Goal: Task Accomplishment & Management: Use online tool/utility

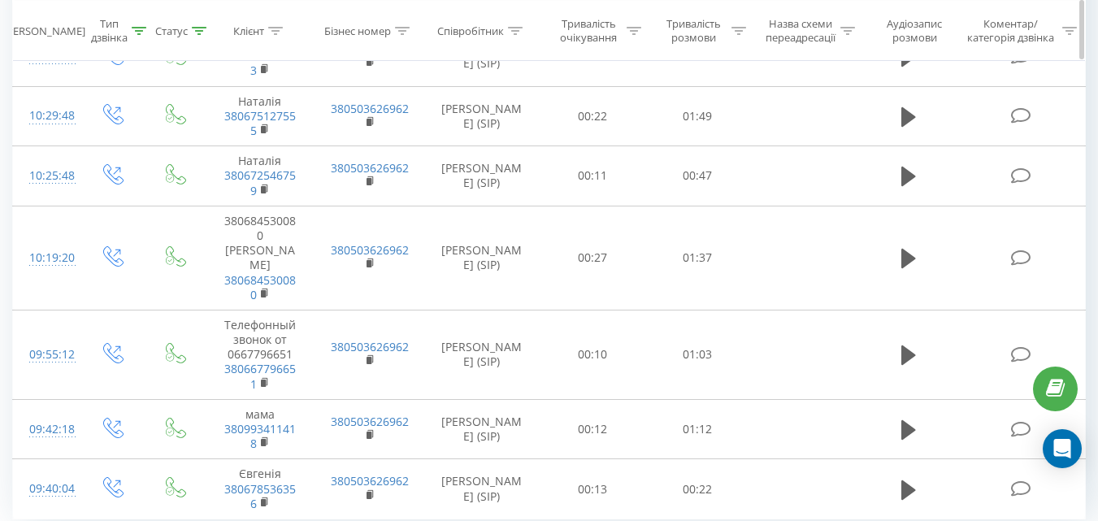
click at [202, 30] on icon at bounding box center [200, 30] width 15 height 8
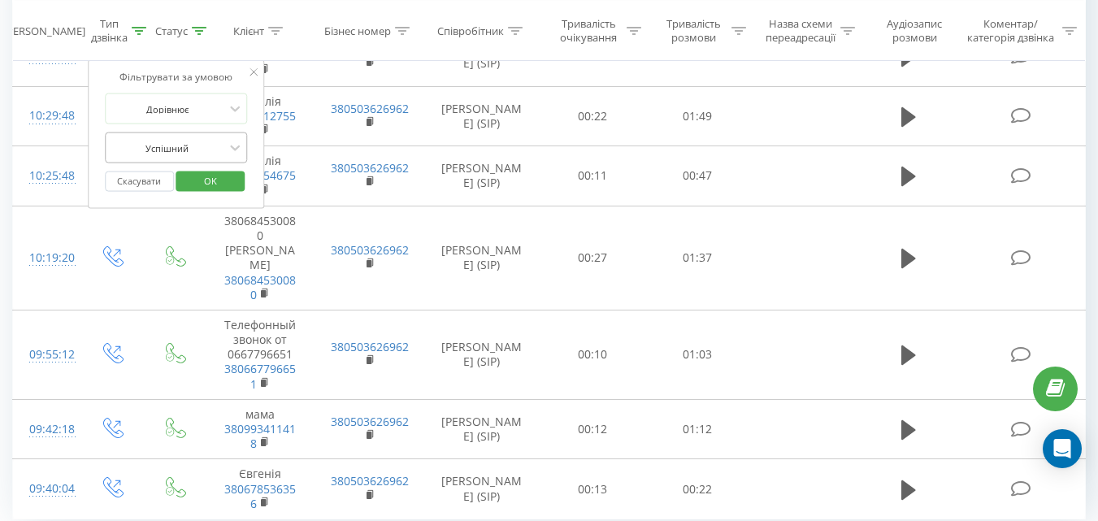
click at [194, 146] on div at bounding box center [167, 147] width 115 height 15
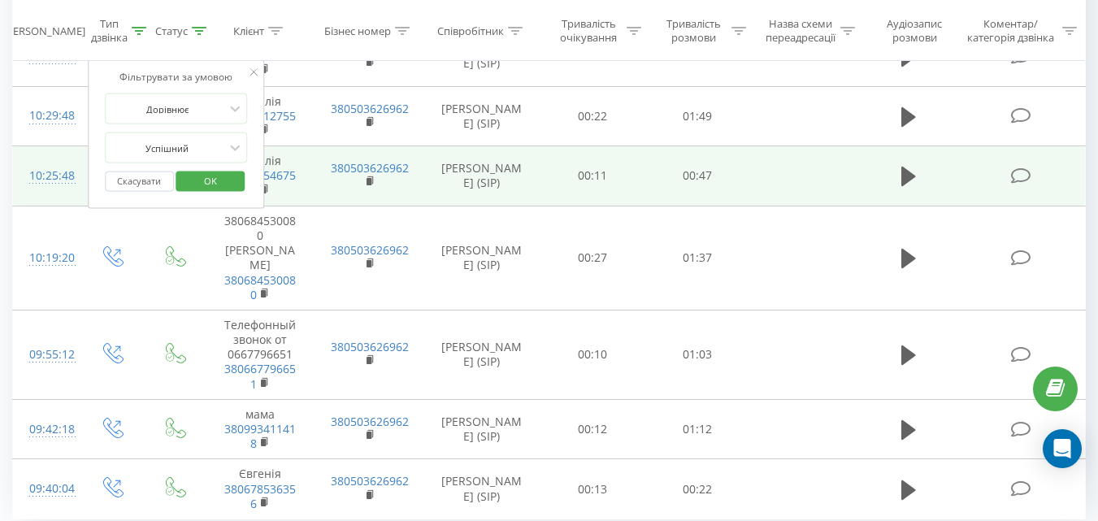
click at [304, 163] on td "Наталія 380672546759" at bounding box center [260, 176] width 109 height 60
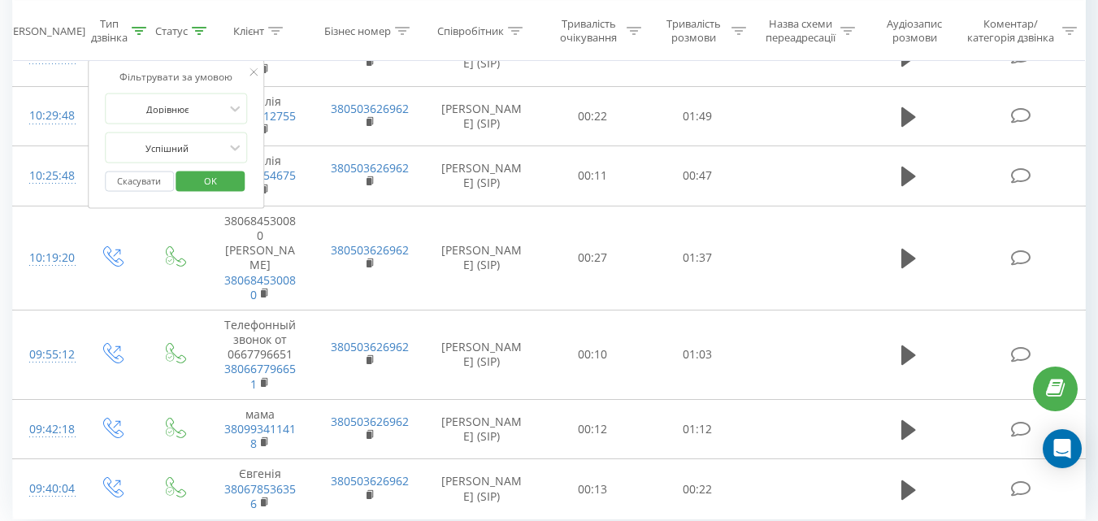
click at [116, 179] on button "Скасувати" at bounding box center [139, 182] width 69 height 20
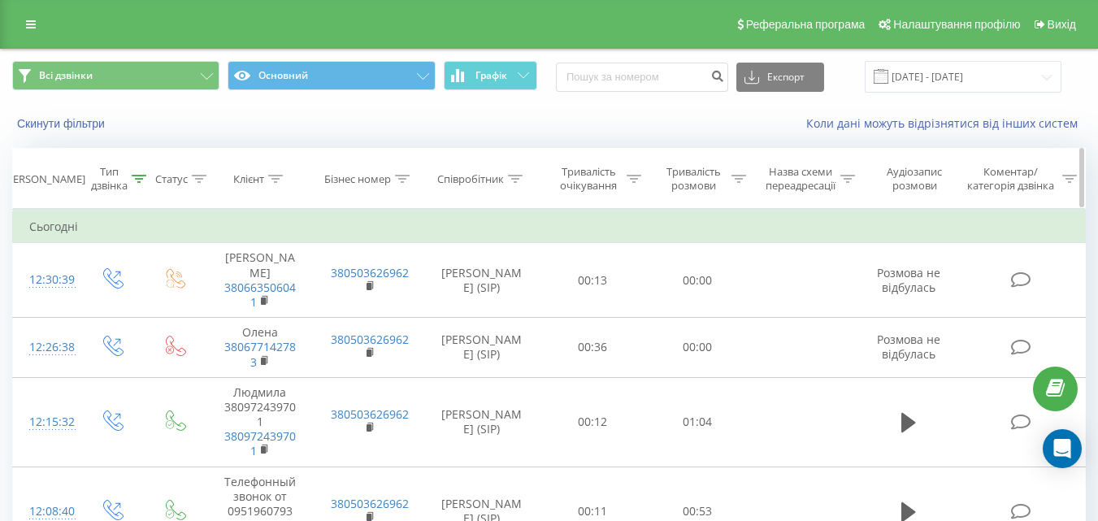
click at [140, 186] on div "Тип дзвінка" at bounding box center [118, 179] width 55 height 28
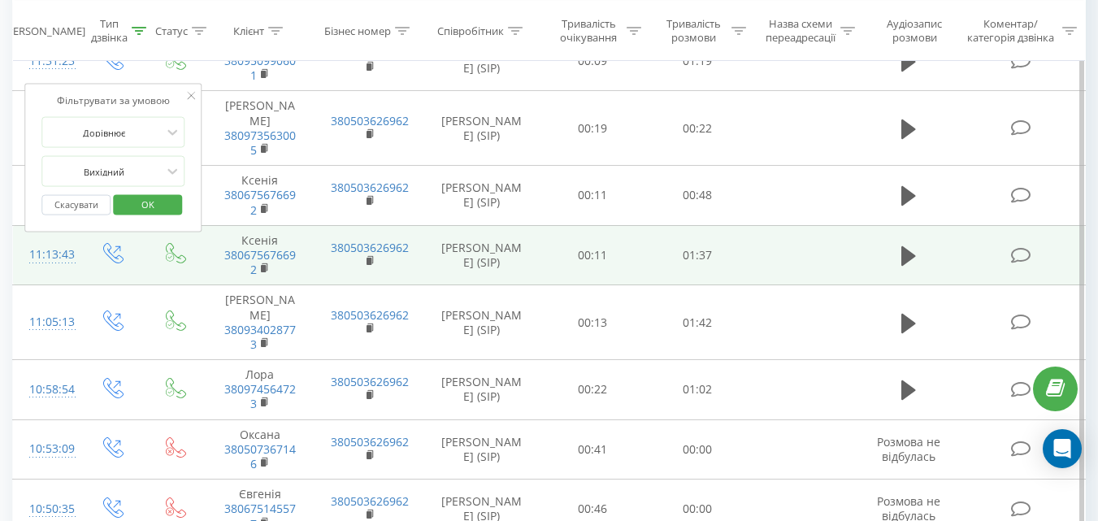
scroll to position [569, 0]
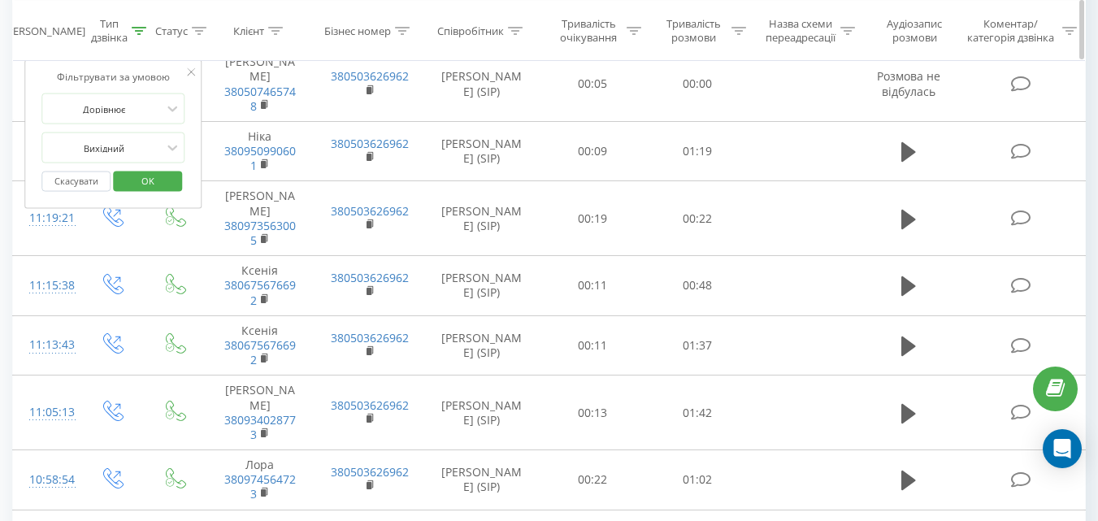
click at [203, 33] on icon at bounding box center [199, 30] width 15 height 8
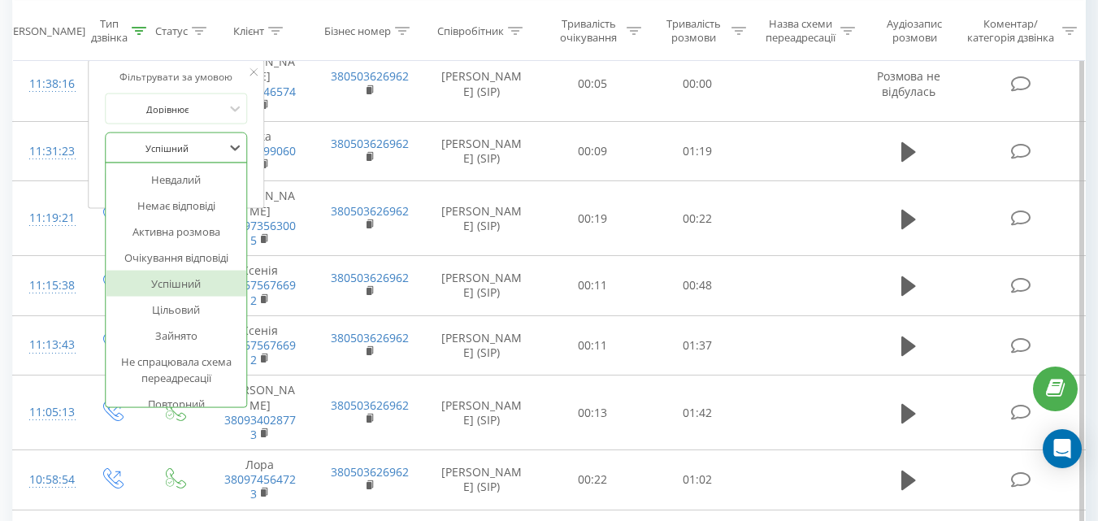
click at [177, 141] on div at bounding box center [167, 147] width 115 height 15
click at [185, 146] on div at bounding box center [167, 147] width 115 height 15
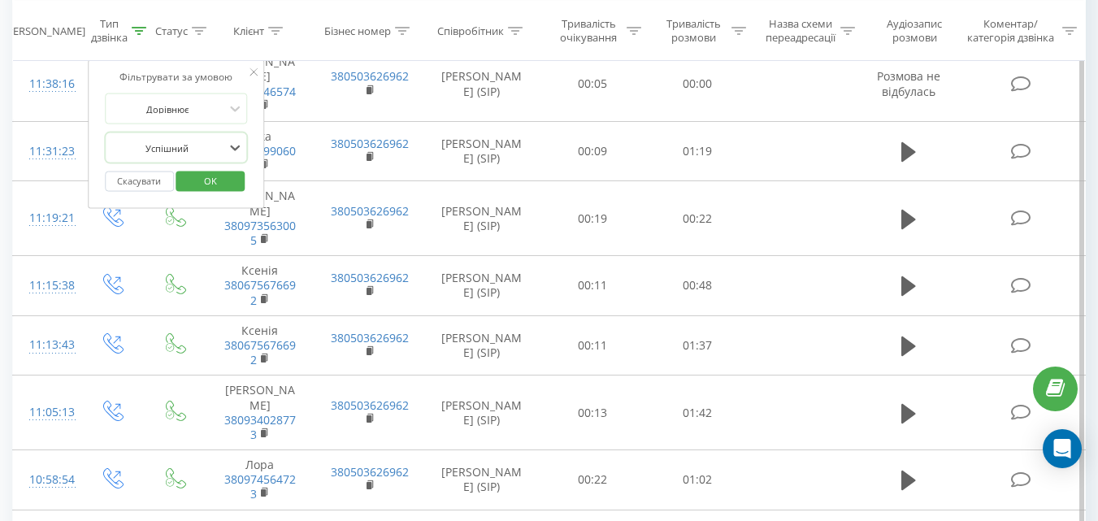
click at [206, 183] on span "OK" at bounding box center [211, 180] width 46 height 25
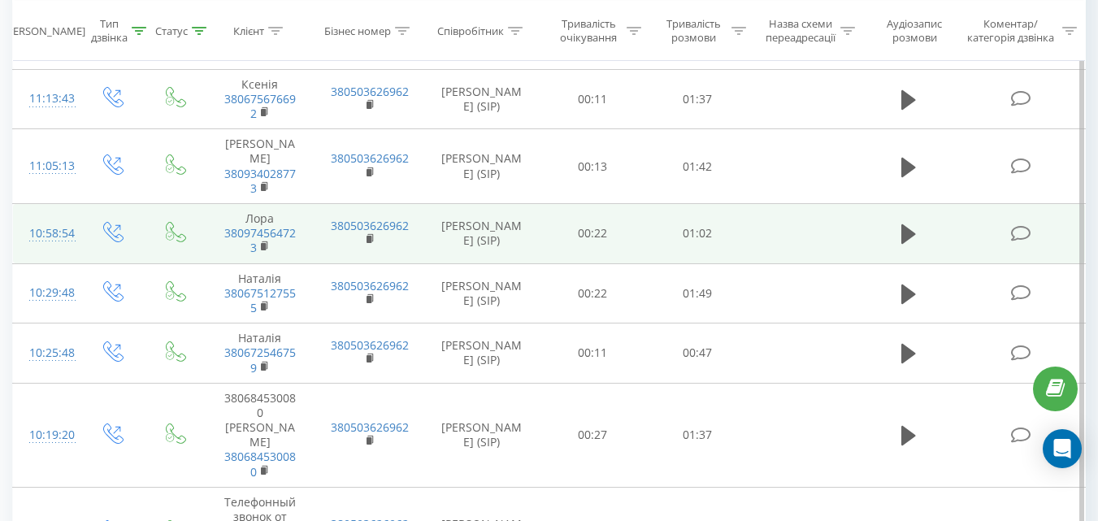
scroll to position [458, 0]
